Goal: Complete application form: Complete application form

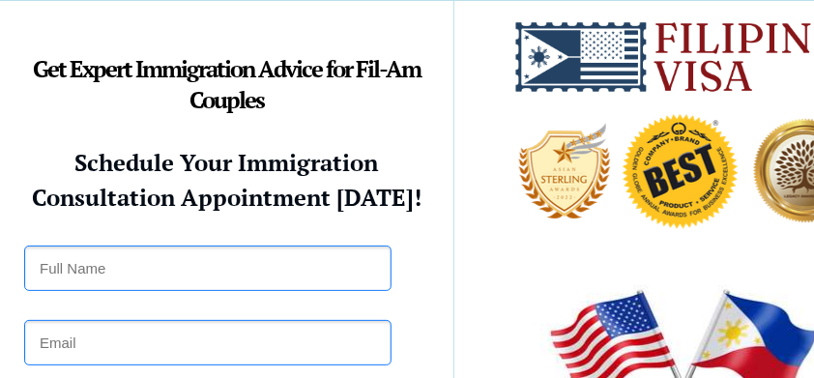
click at [347, 279] on input "text" at bounding box center [207, 268] width 367 height 45
type input "kuririn6"
type input "k0414125@gmail.com"
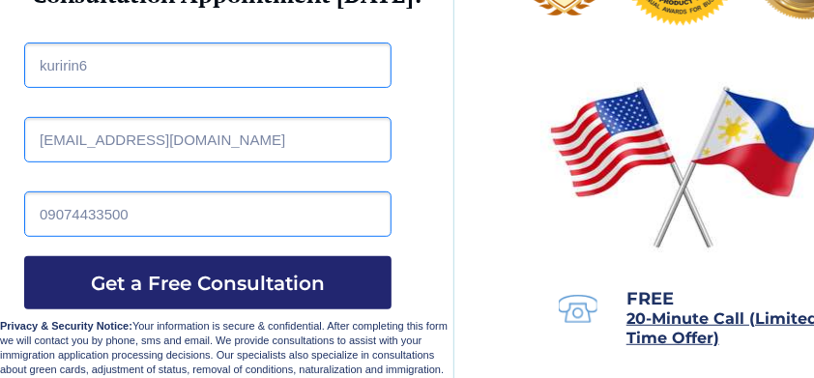
scroll to position [290, 0]
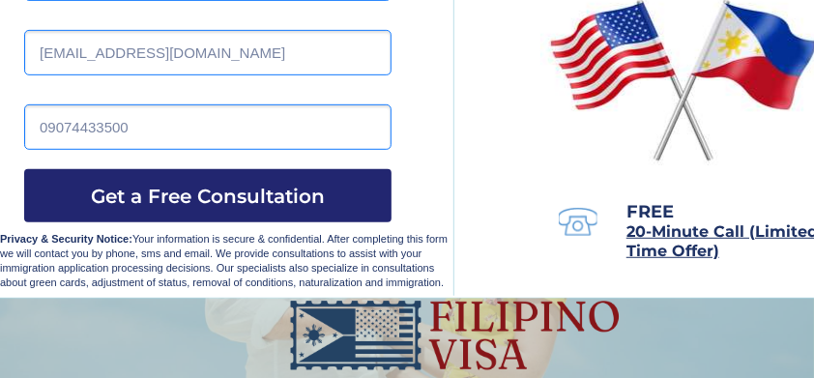
click at [297, 114] on input "09074433500" at bounding box center [207, 126] width 367 height 45
type input "0"
type input "07092341210"
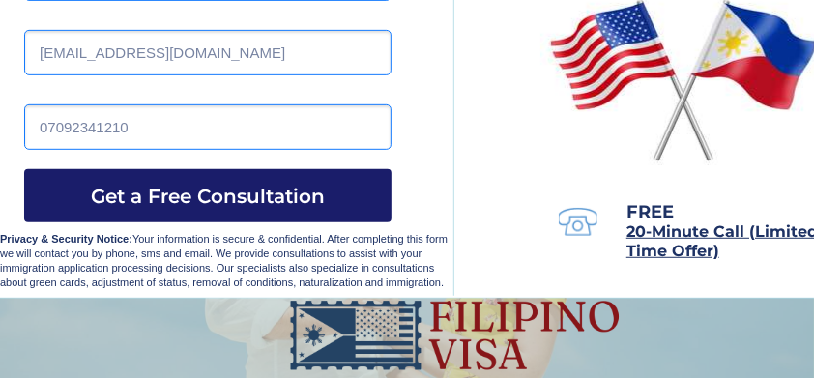
click at [203, 199] on span "Get a Free Consultation" at bounding box center [207, 196] width 367 height 23
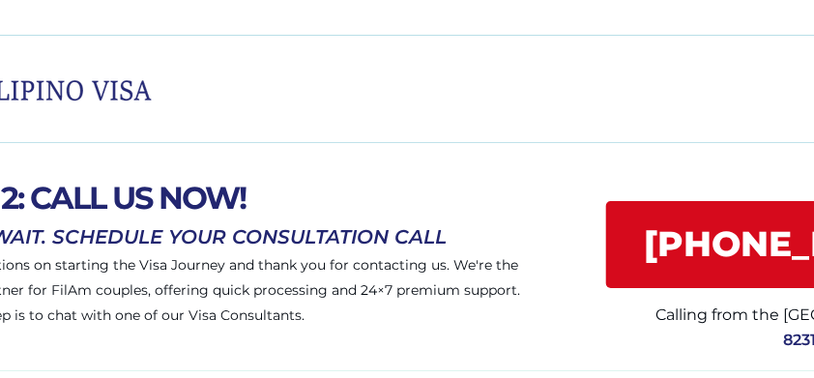
scroll to position [0, 66]
